Goal: Transaction & Acquisition: Purchase product/service

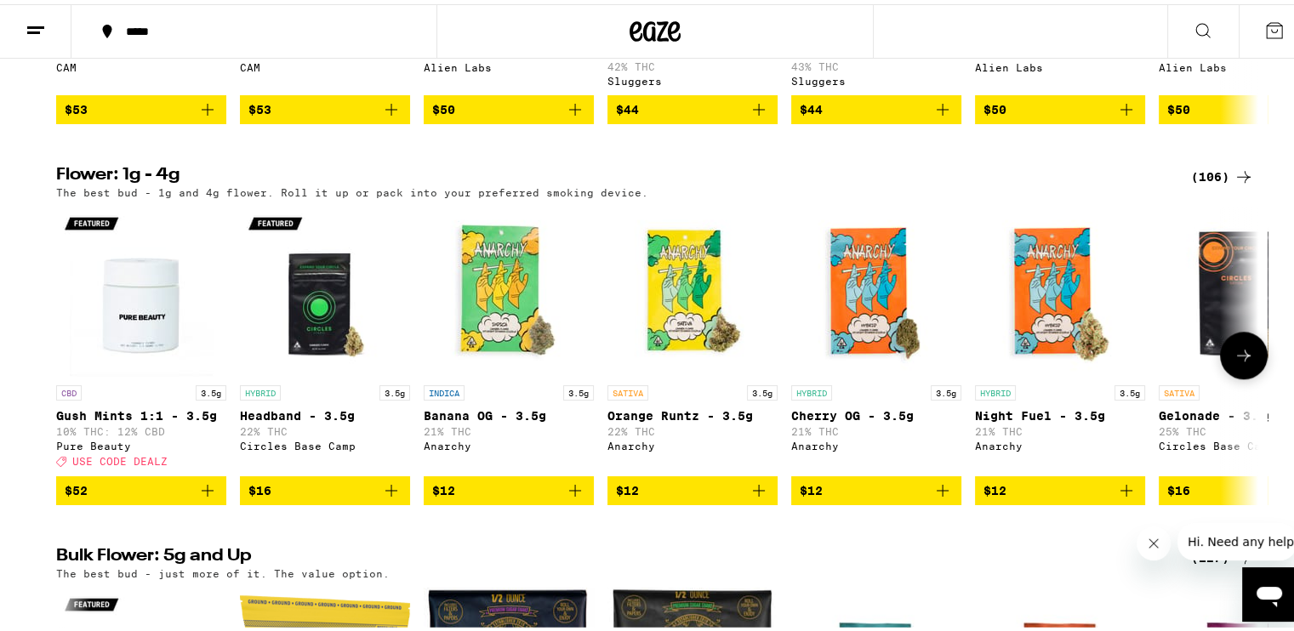
scroll to position [2021, 0]
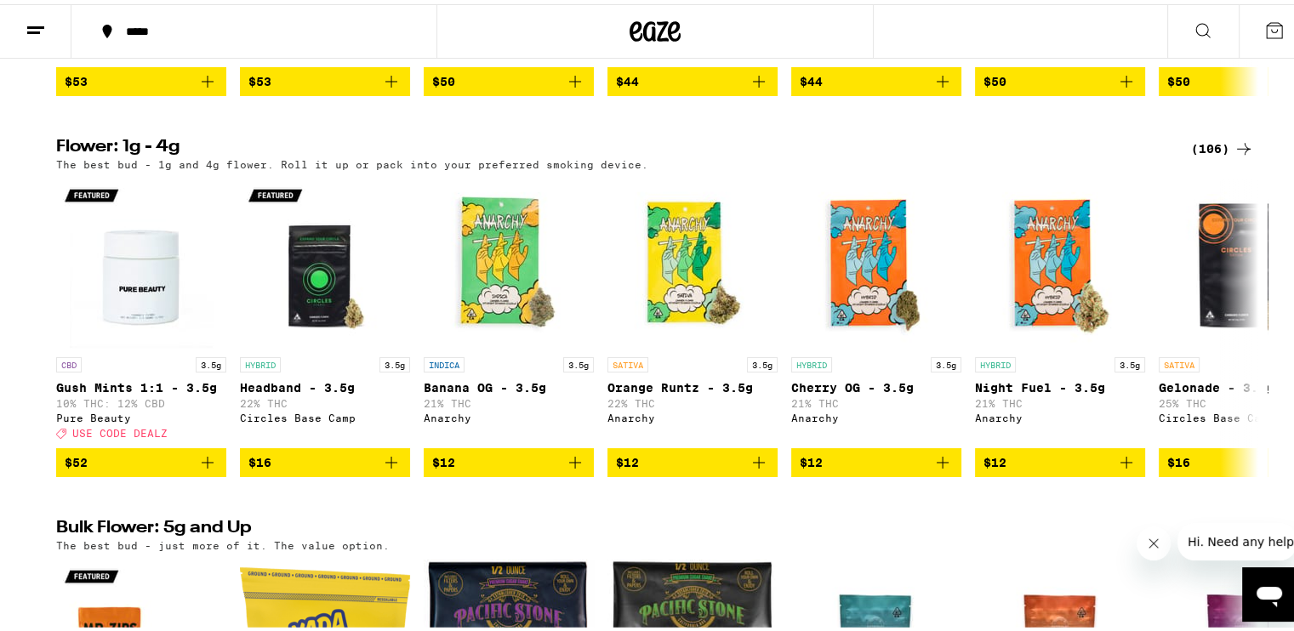
click at [1200, 155] on div "(106)" at bounding box center [1222, 144] width 63 height 20
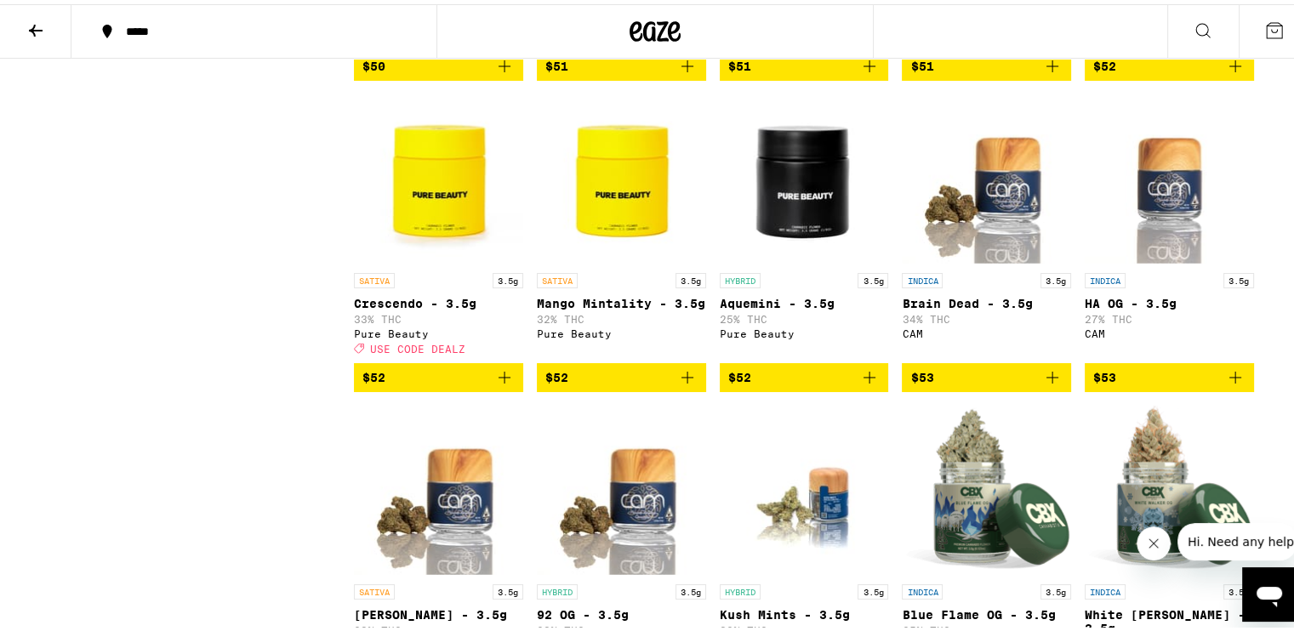
scroll to position [5318, 0]
